Goal: Entertainment & Leisure: Consume media (video, audio)

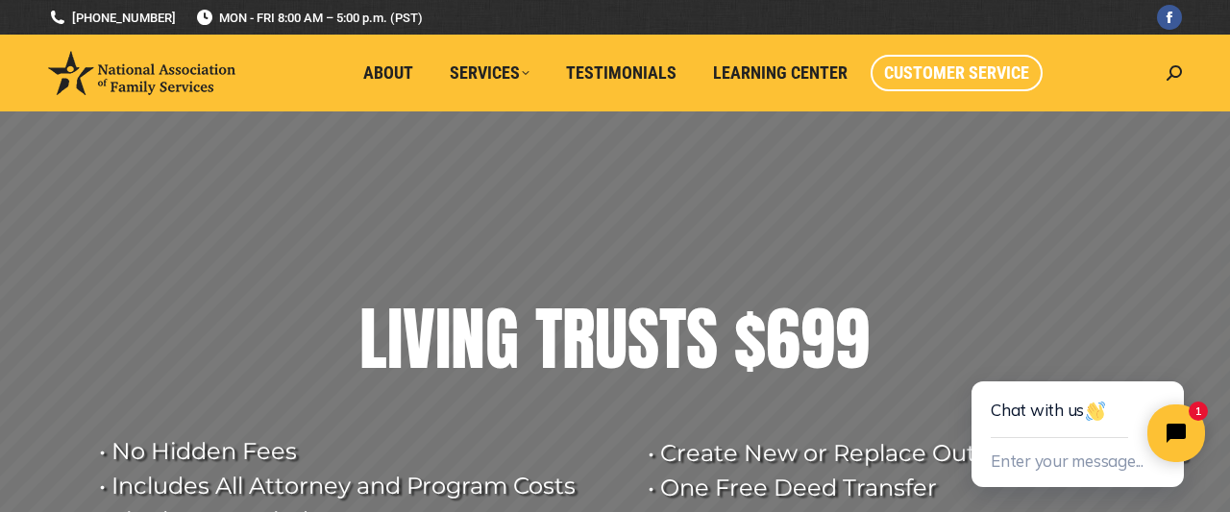
click at [973, 69] on span "Customer Service" at bounding box center [956, 72] width 145 height 21
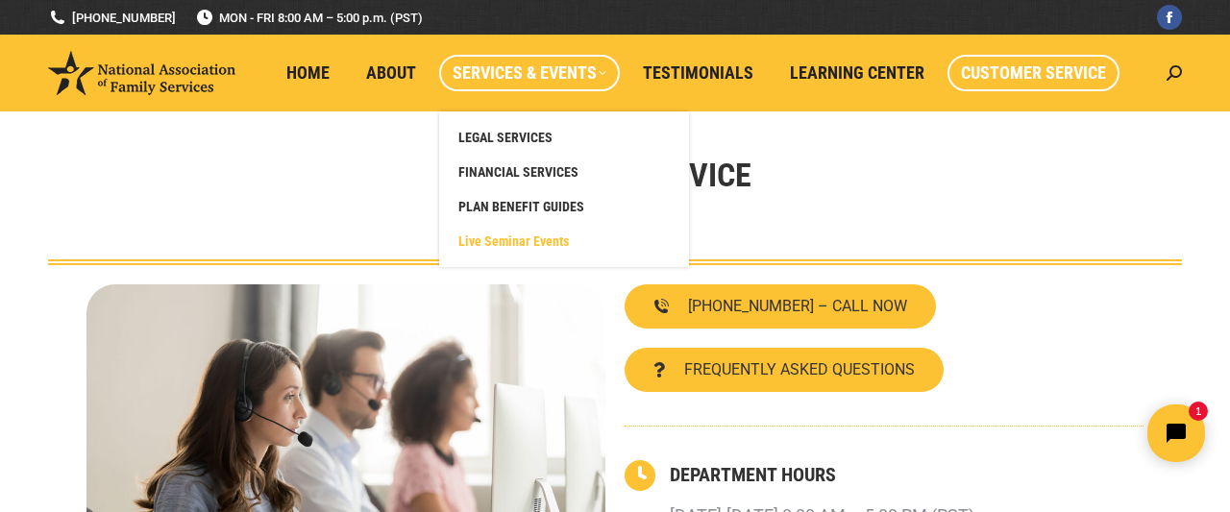
click at [489, 241] on span "Live Seminar Events" at bounding box center [513, 241] width 111 height 17
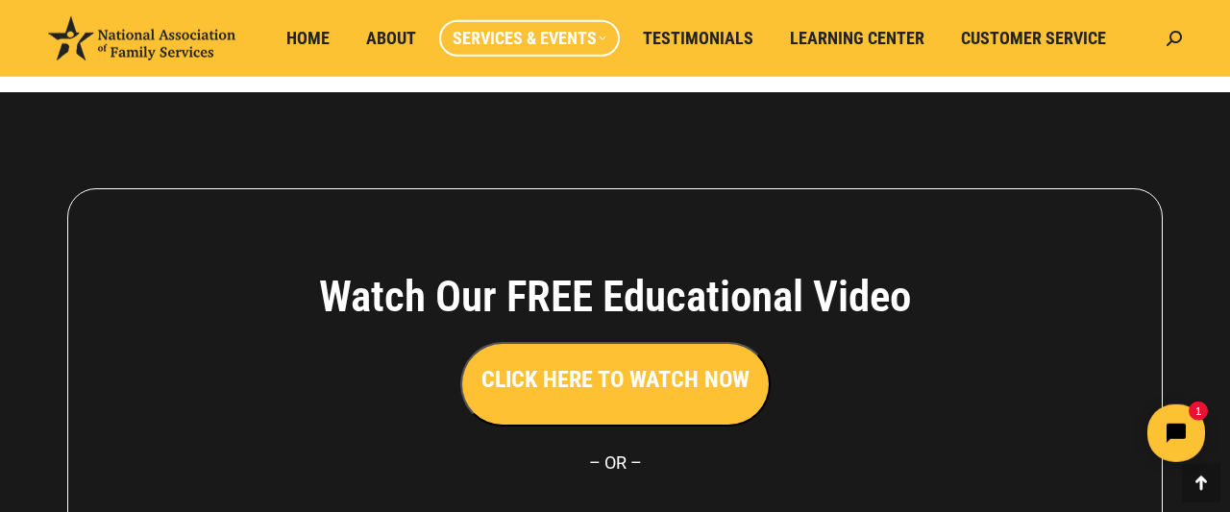
scroll to position [2675, 0]
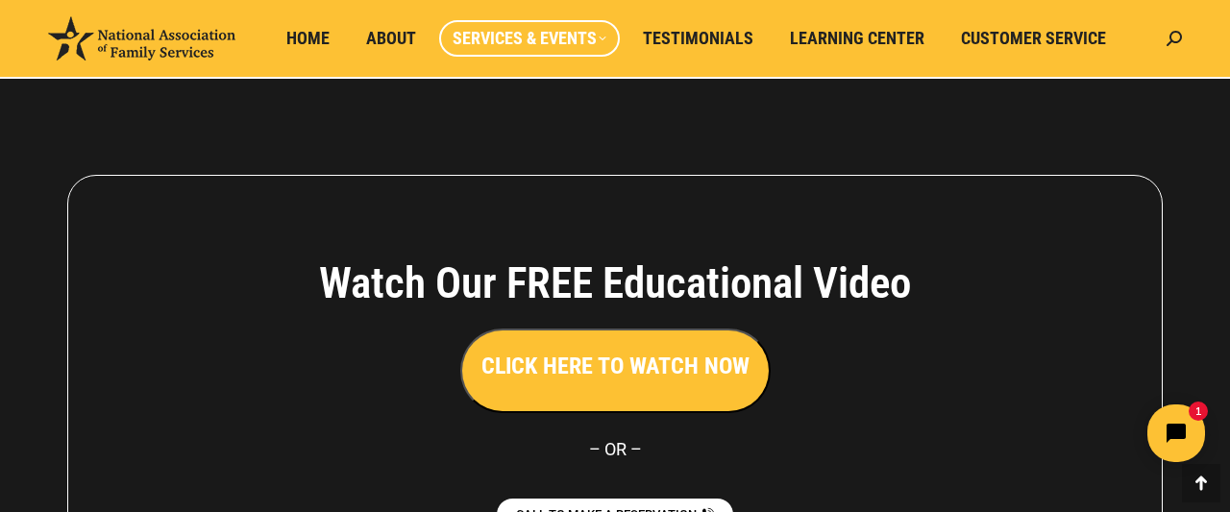
click at [582, 382] on h3 "CLICK HERE TO WATCH NOW" at bounding box center [615, 366] width 268 height 33
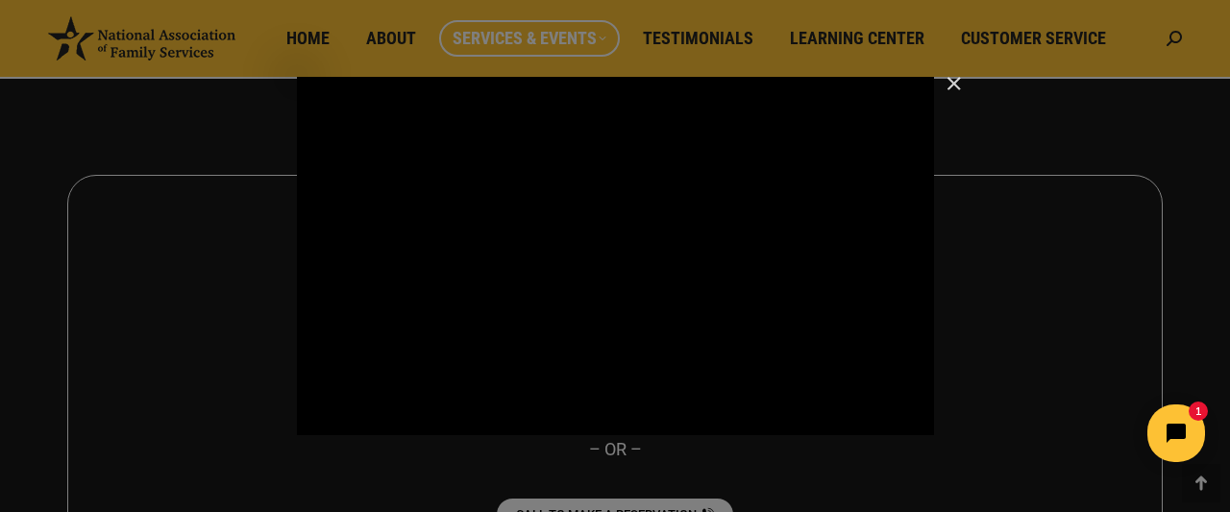
drag, startPoint x: 918, startPoint y: 421, endPoint x: 916, endPoint y: 409, distance: 11.7
click at [917, 421] on html "1" at bounding box center [1056, 433] width 331 height 90
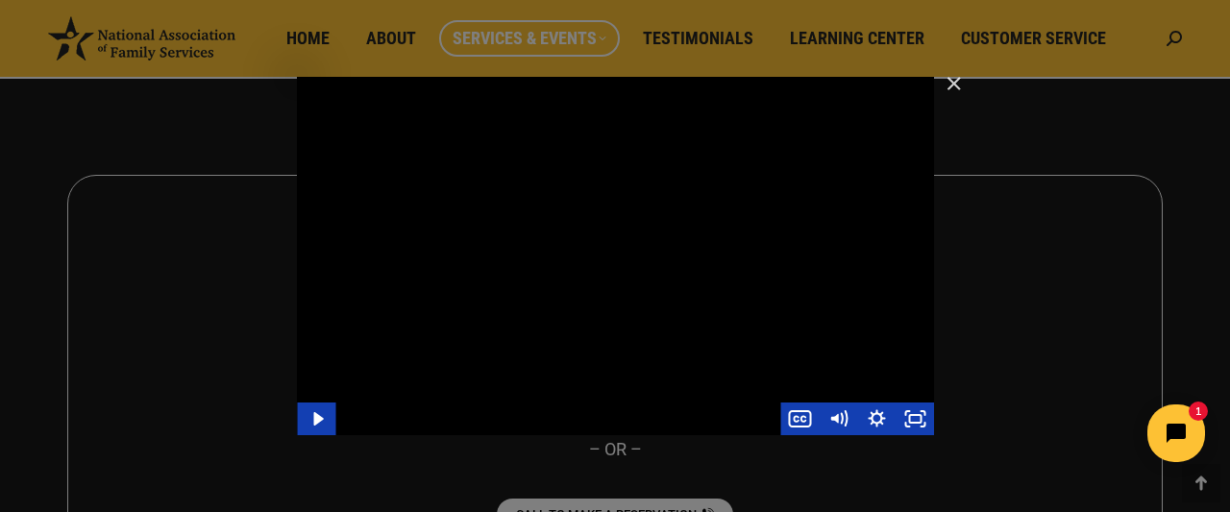
click at [835, 341] on div "Main Video - Full Webinar (Emma) Landon V1.4" at bounding box center [615, 256] width 637 height 358
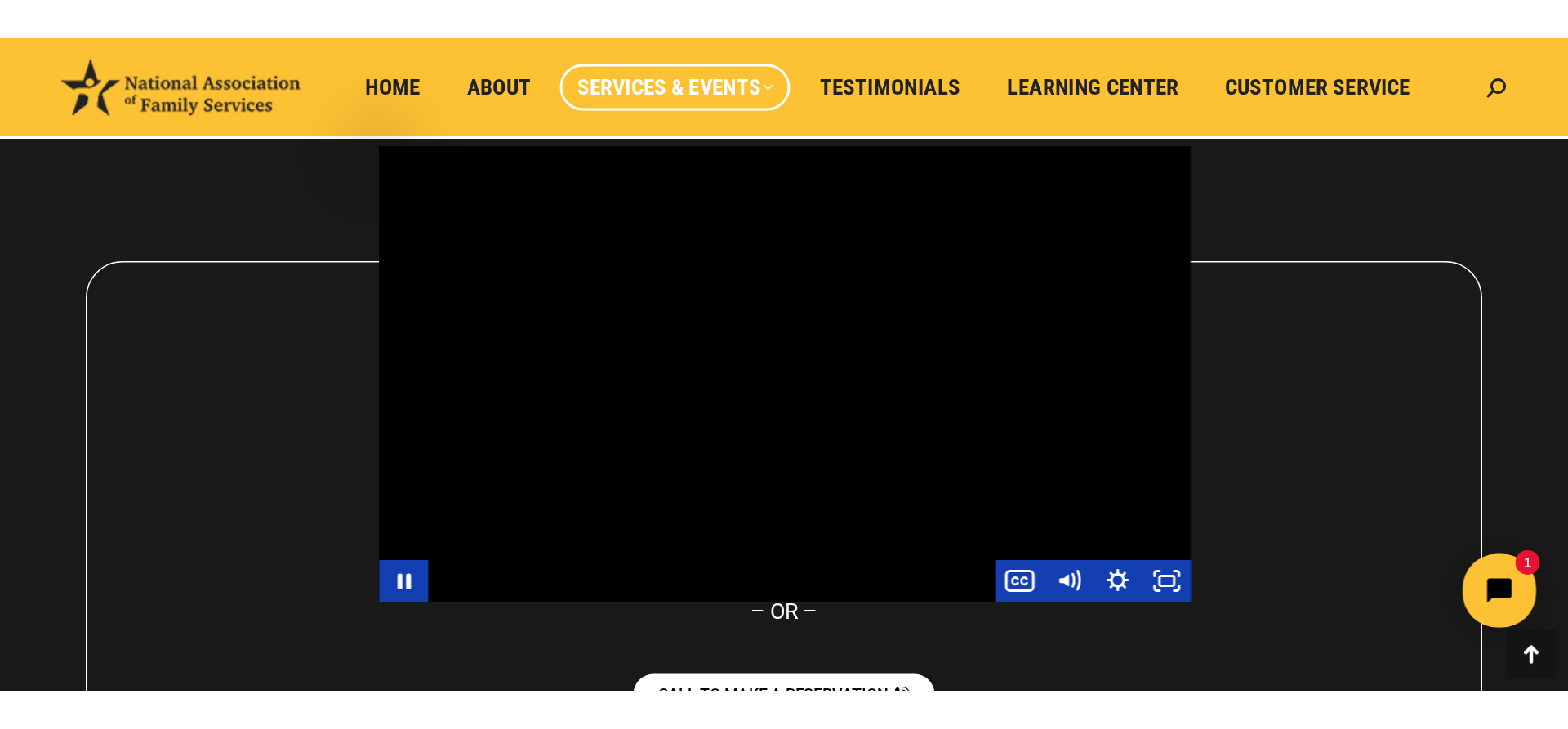
scroll to position [2241, 0]
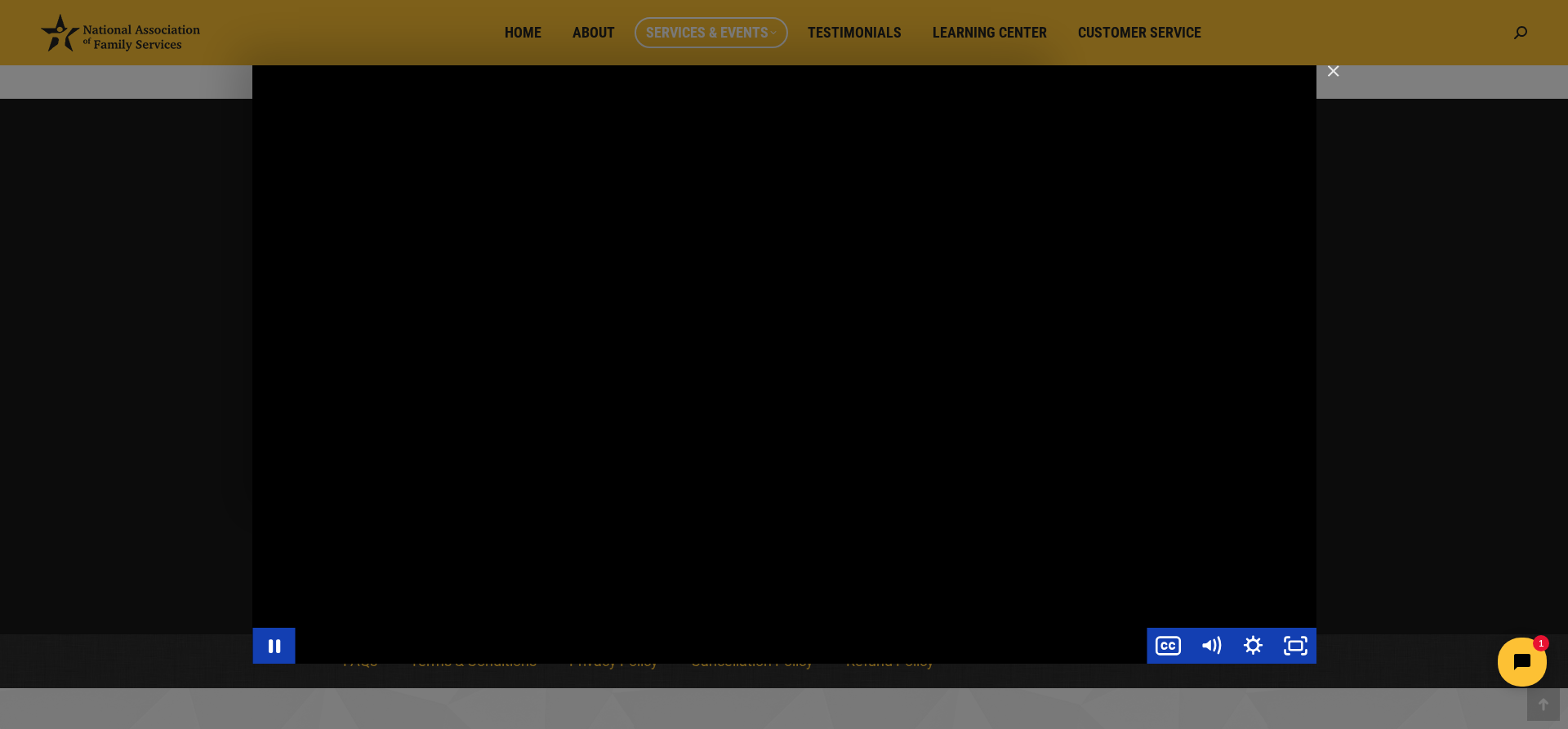
click at [801, 420] on div "Main Video - Full Webinar (Emma) Landon V1.4" at bounding box center [784, 364] width 1064 height 598
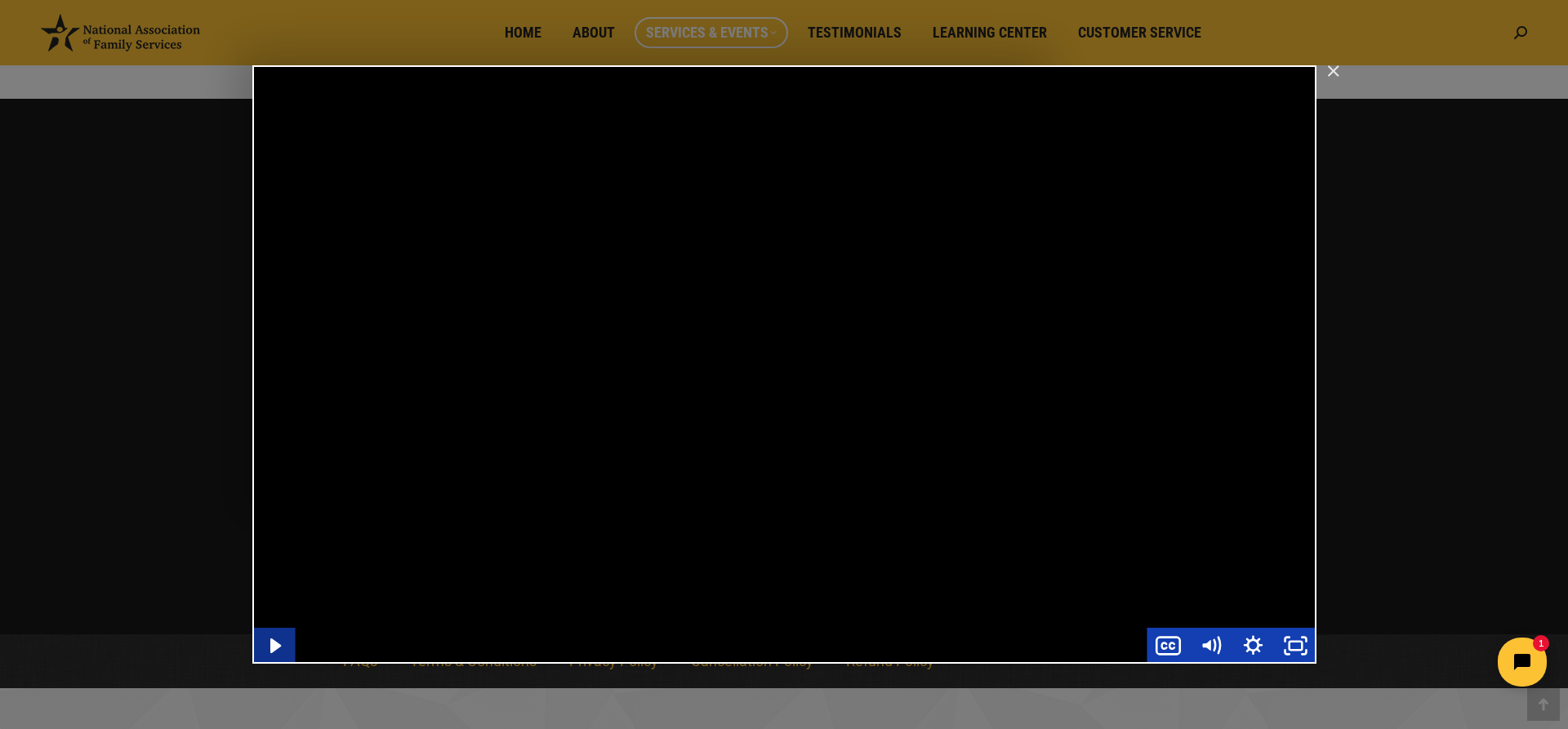
click at [270, 434] on icon "Play Video" at bounding box center [275, 645] width 10 height 14
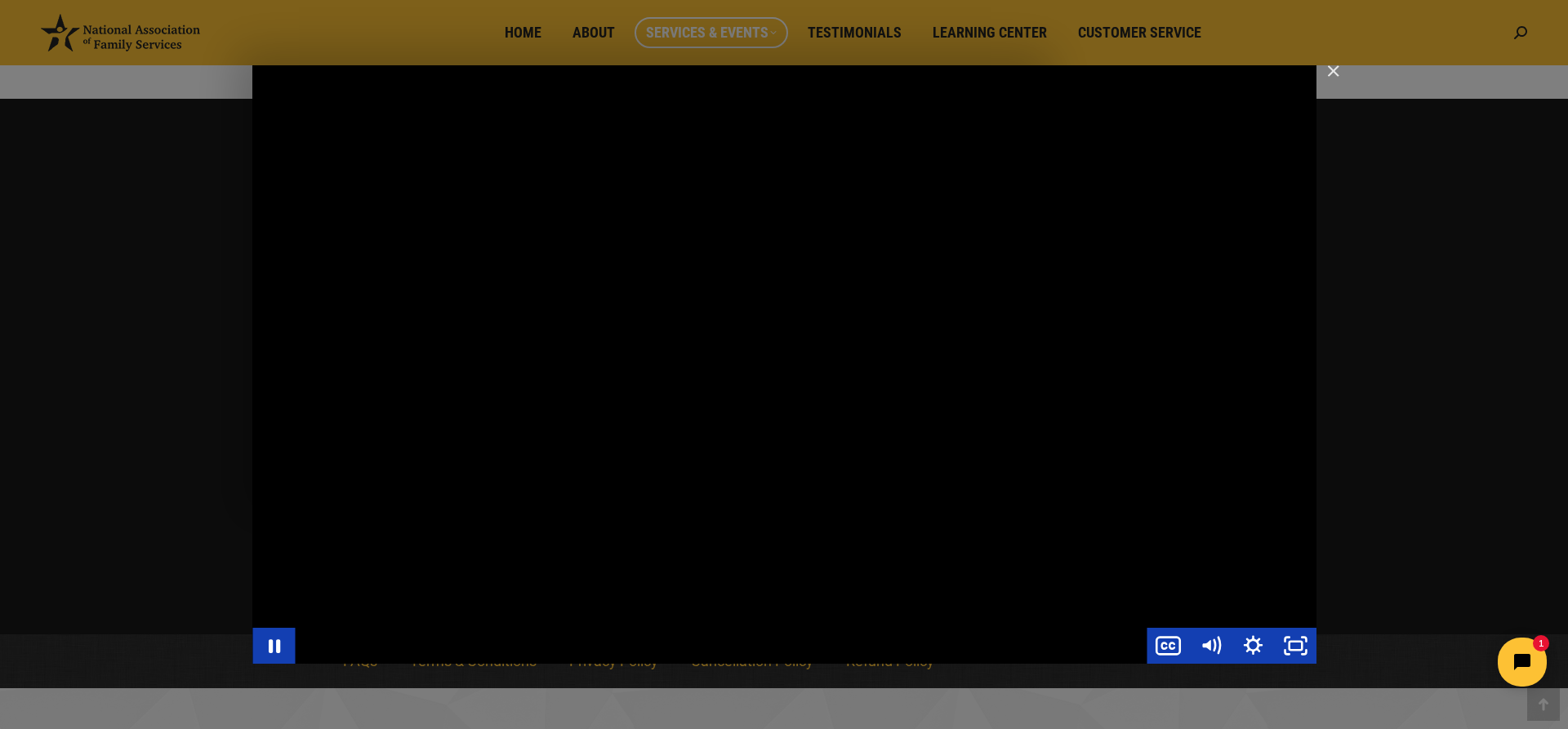
click at [755, 434] on div "Main Video - Full Webinar (Emma) Landon V1.4" at bounding box center [784, 364] width 1064 height 598
click at [275, 434] on icon "Play Video" at bounding box center [275, 645] width 10 height 14
click at [265, 434] on icon "Pause" at bounding box center [274, 646] width 51 height 43
click at [272, 434] on icon "Play Video" at bounding box center [275, 646] width 13 height 18
click at [271, 434] on icon "Pause" at bounding box center [274, 646] width 11 height 14
